Goal: Information Seeking & Learning: Learn about a topic

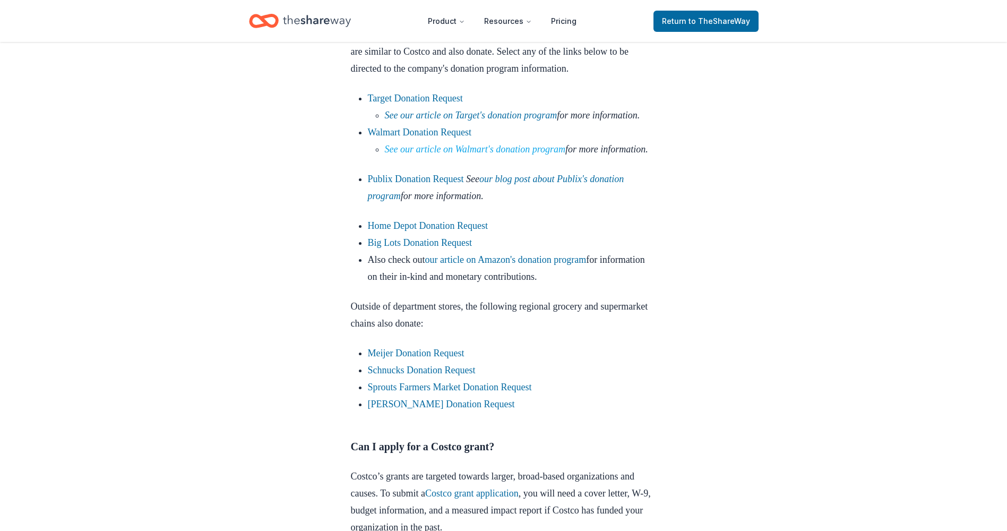
scroll to position [903, 0]
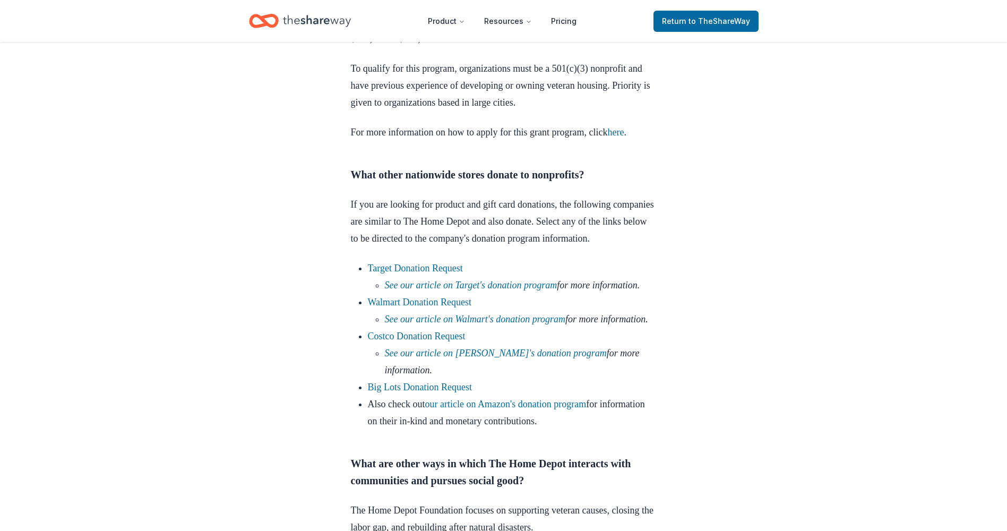
scroll to position [478, 0]
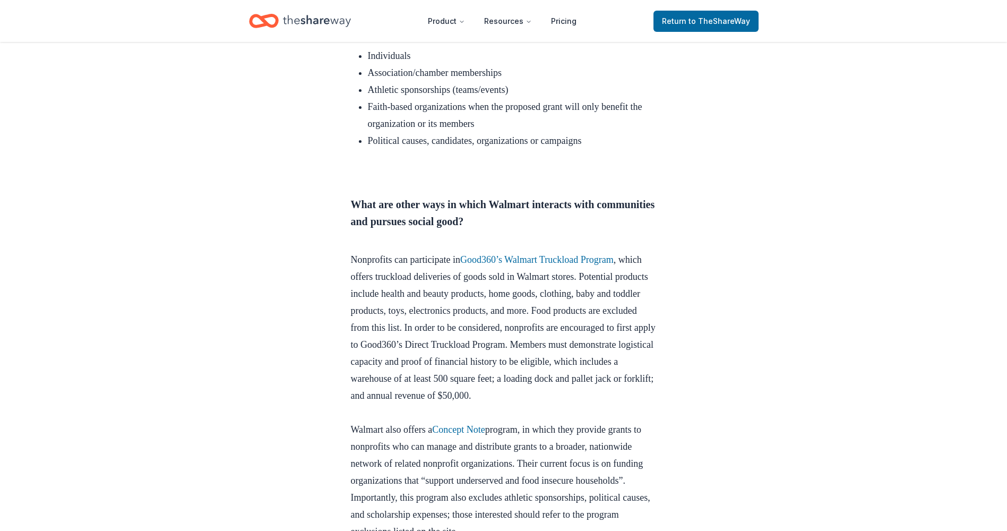
scroll to position [2337, 0]
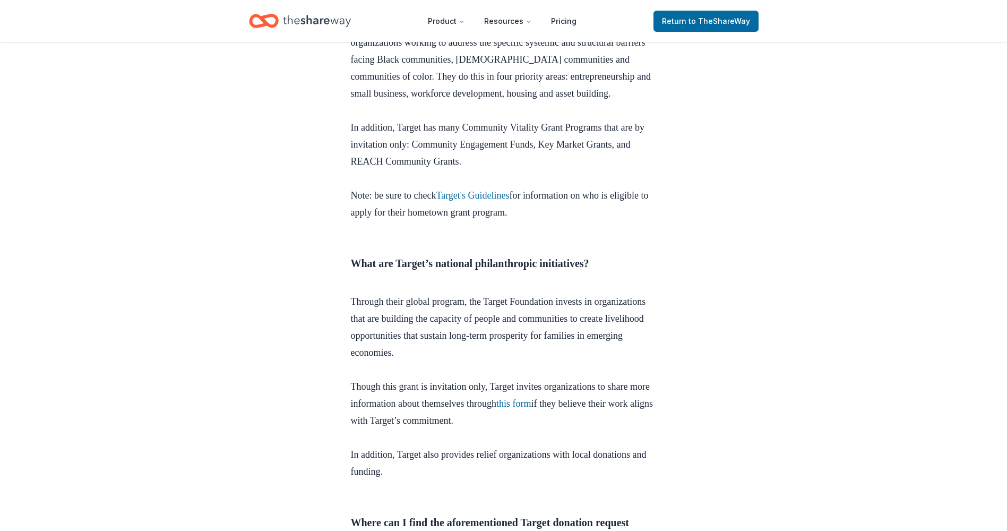
scroll to position [1487, 0]
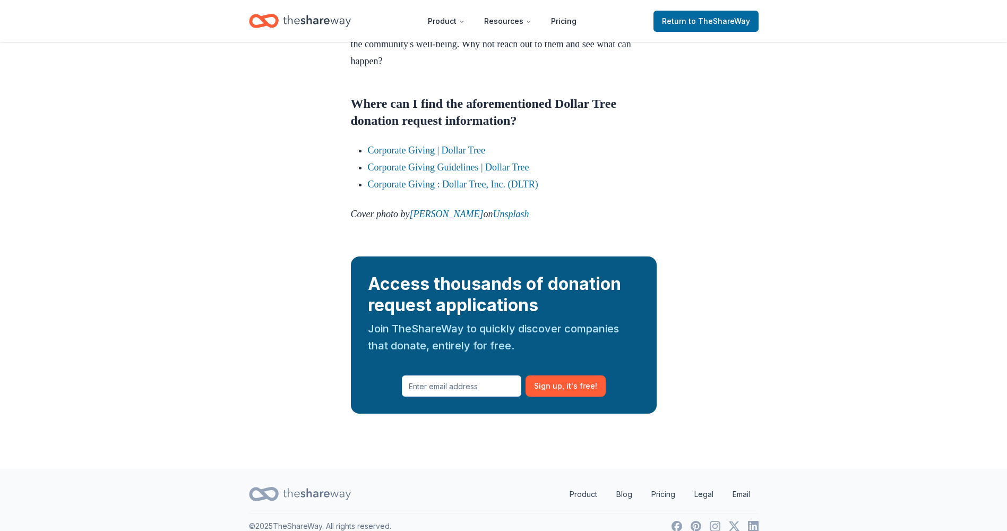
scroll to position [1434, 0]
